Goal: Task Accomplishment & Management: Use online tool/utility

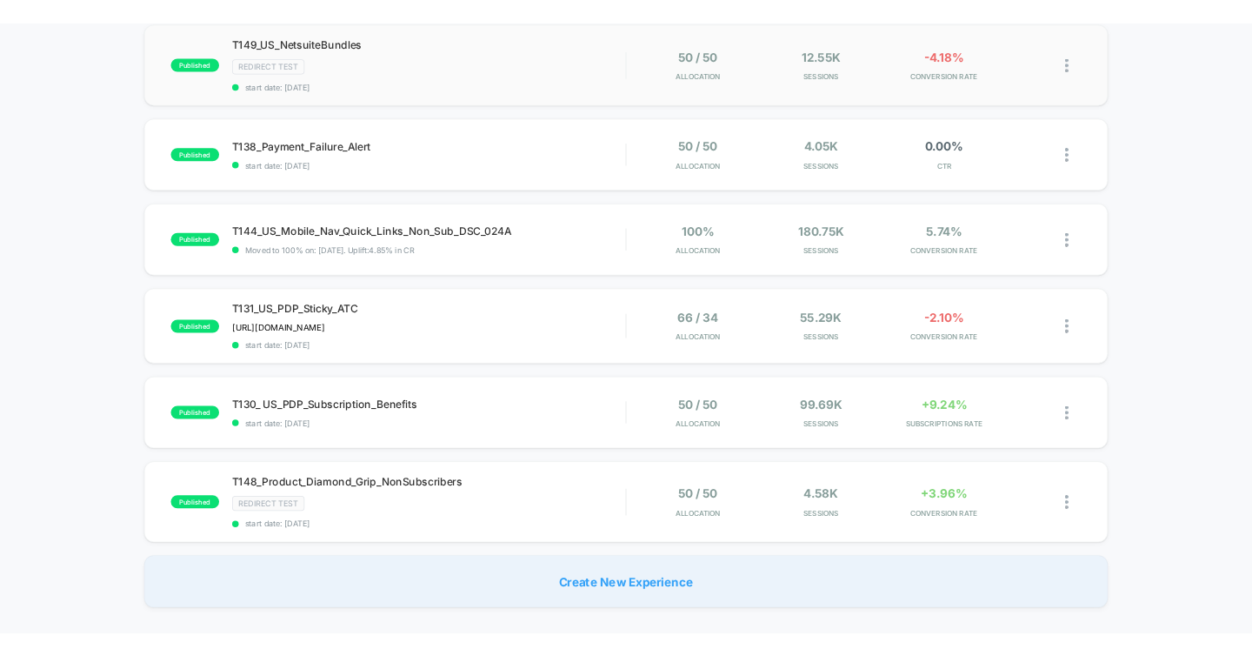
scroll to position [188, 0]
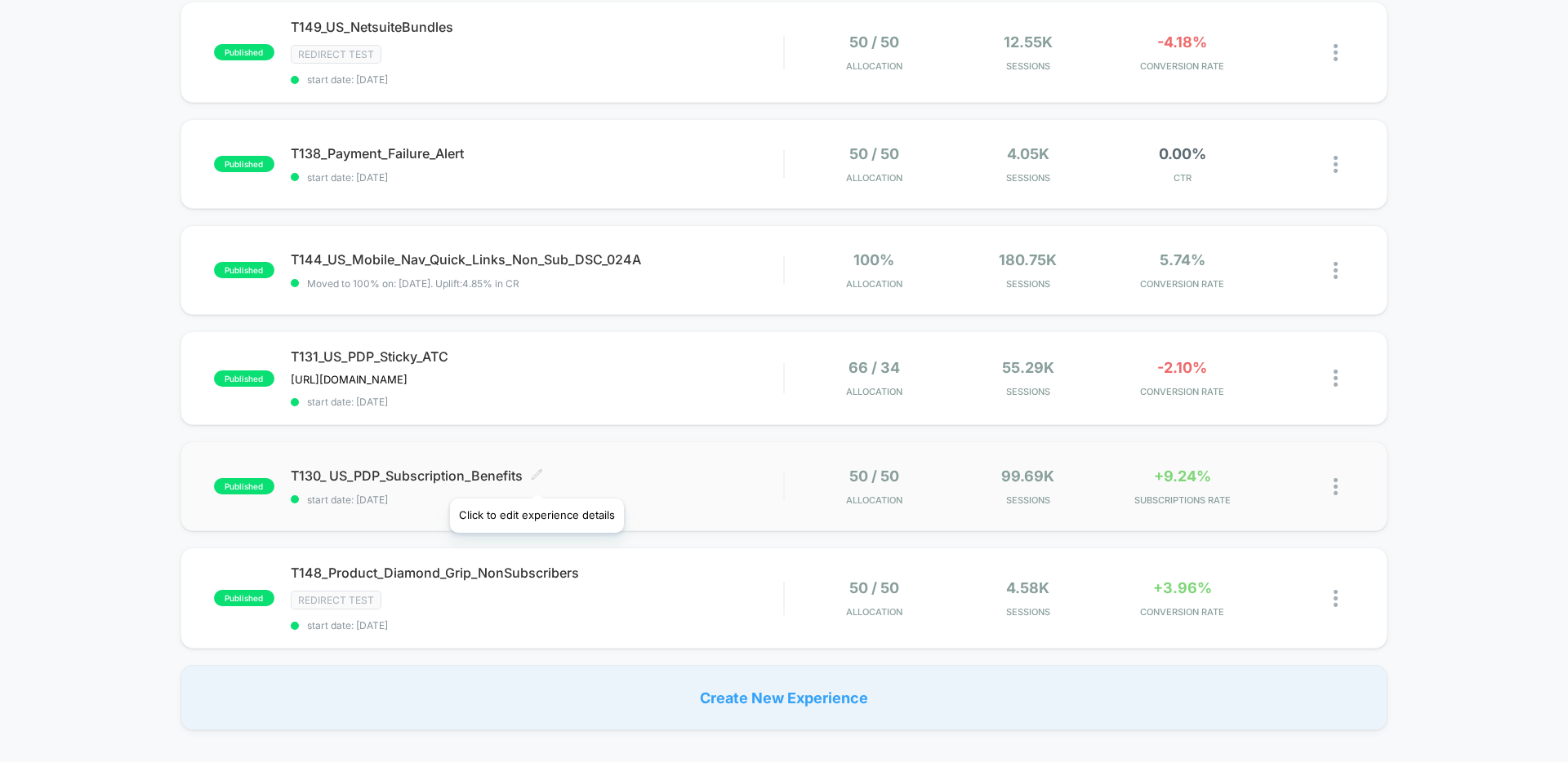
click at [536, 477] on icon at bounding box center [536, 474] width 9 height 9
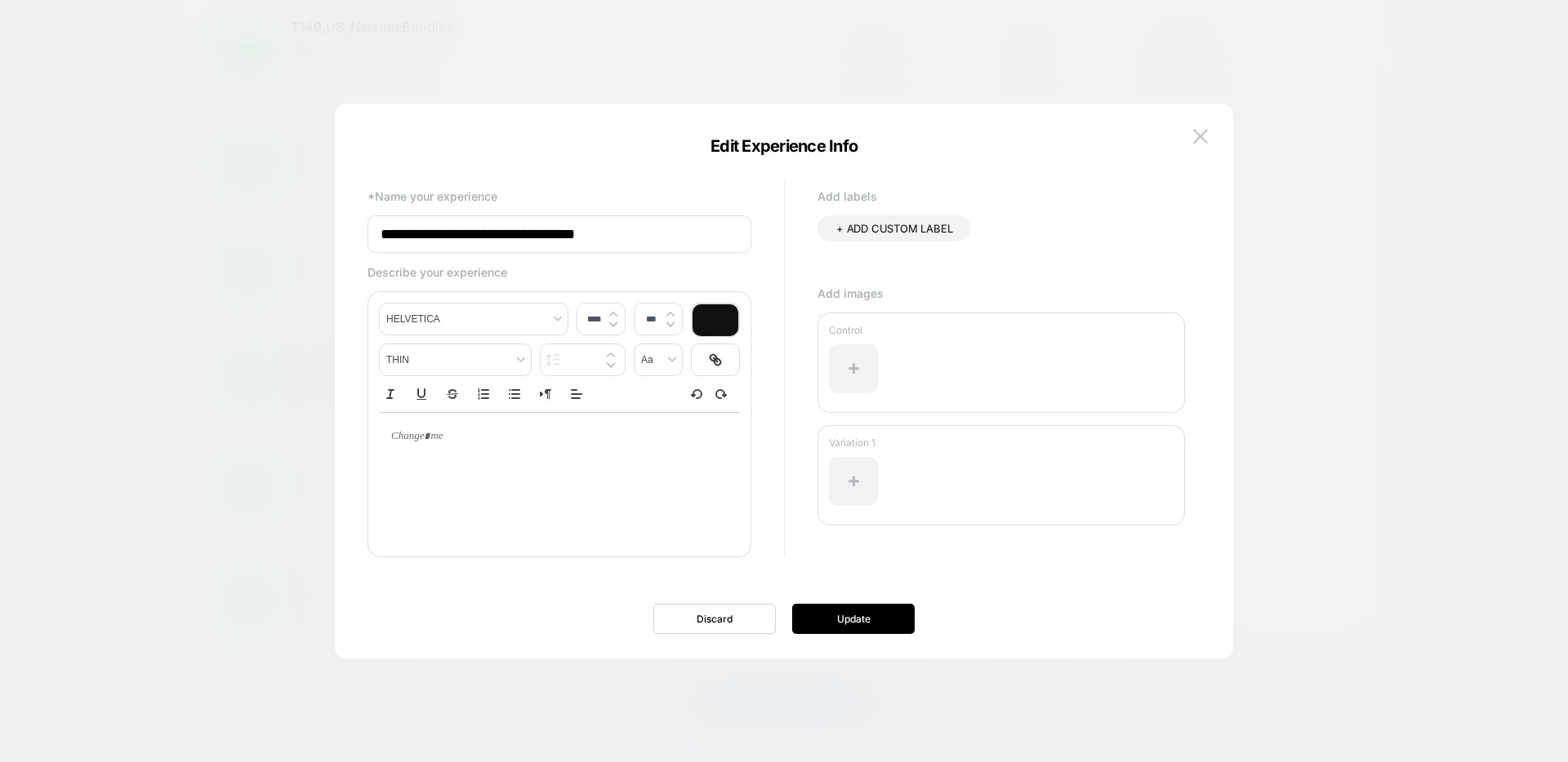
drag, startPoint x: 638, startPoint y: 235, endPoint x: 424, endPoint y: 235, distance: 214.0
click at [424, 235] on input "**********" at bounding box center [559, 235] width 384 height 38
click at [1176, 135] on img at bounding box center [1201, 135] width 15 height 14
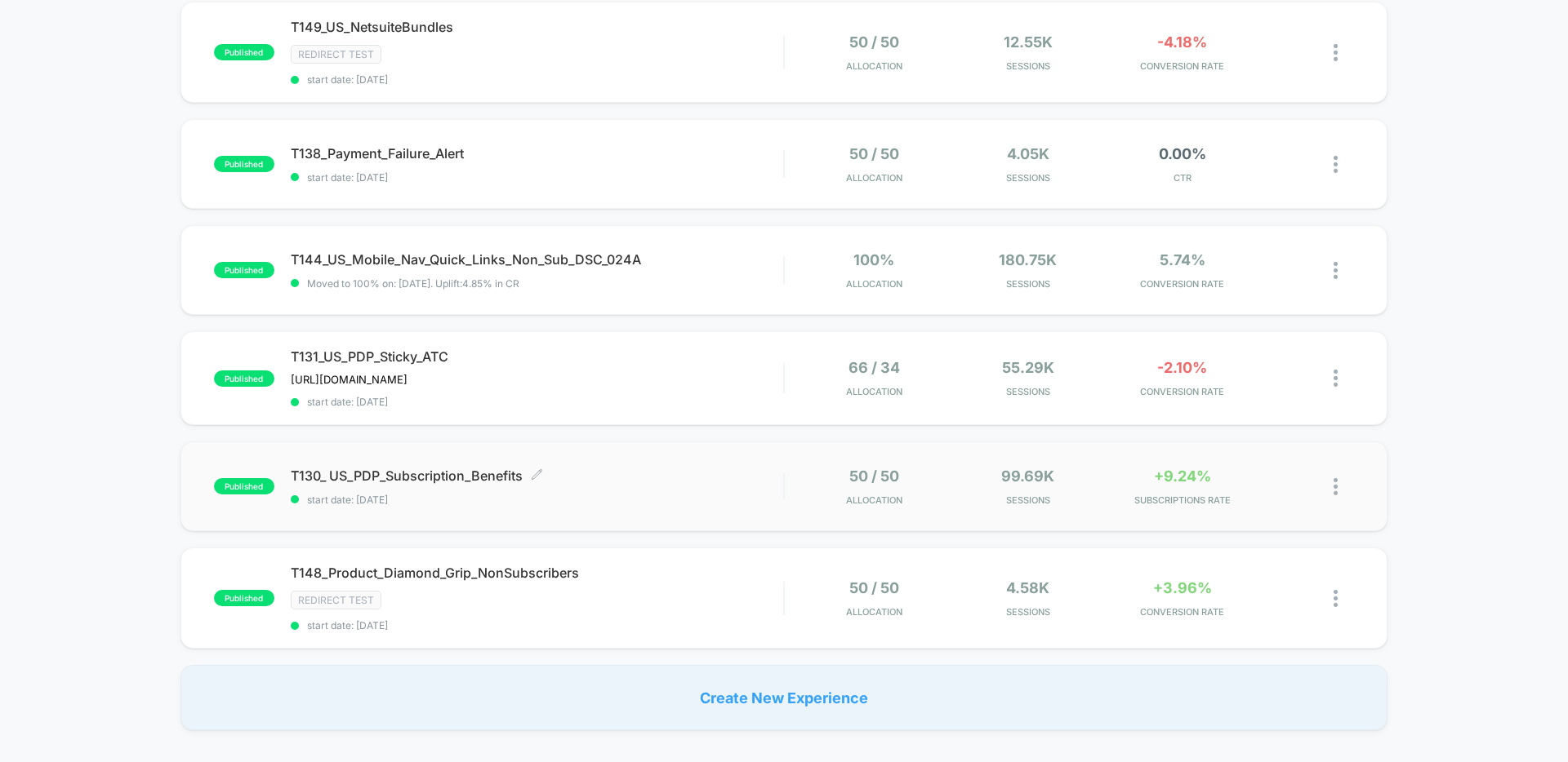
click at [727, 478] on span "T130_ US_PDP_Subscription_Benefits Click to edit experience details" at bounding box center [537, 475] width 492 height 16
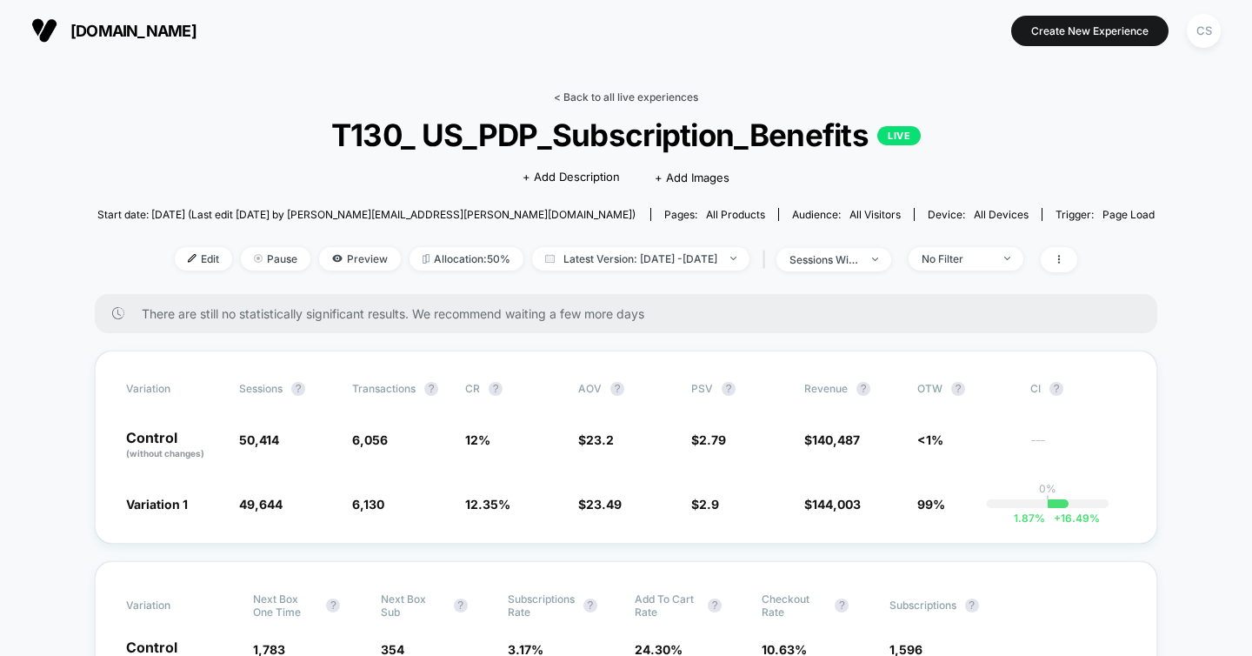
click at [677, 97] on link "< Back to all live experiences" at bounding box center [626, 96] width 144 height 13
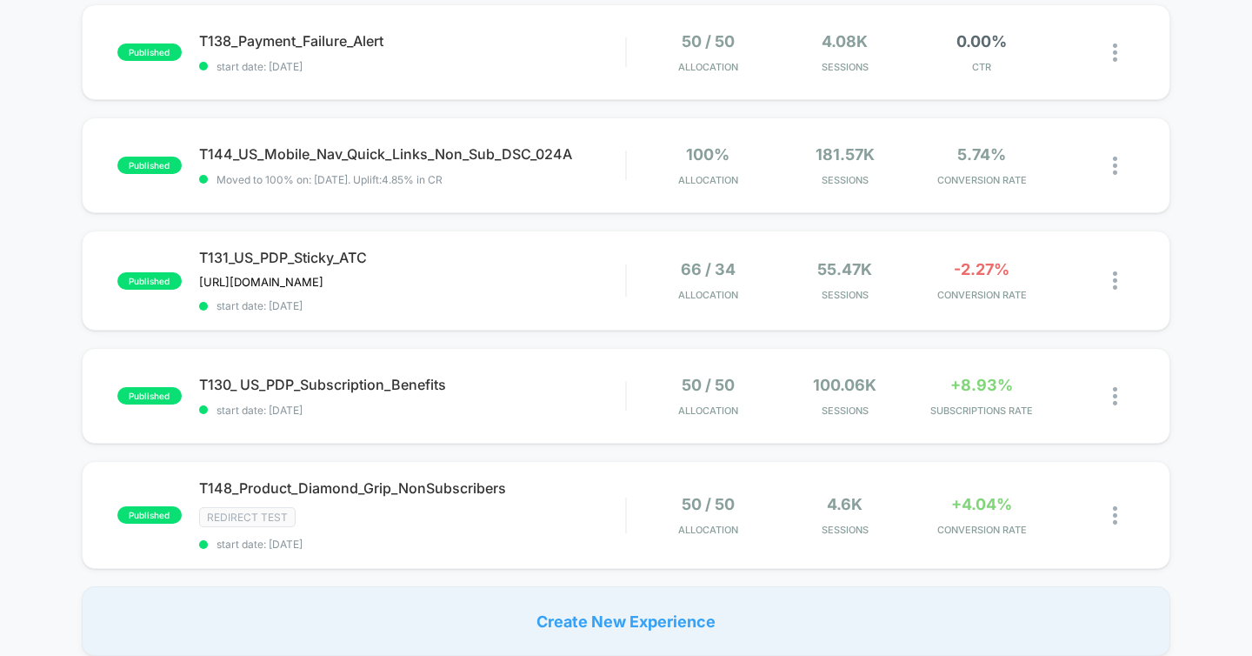
scroll to position [304, 0]
